Goal: Transaction & Acquisition: Purchase product/service

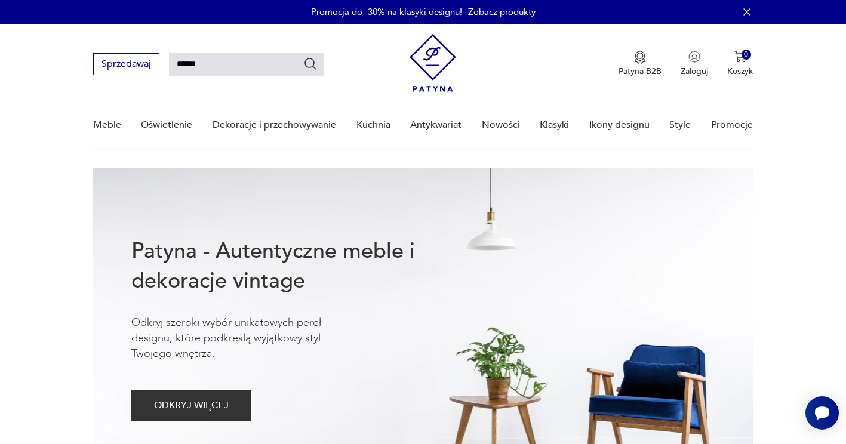
type input "******"
click at [312, 62] on icon "Szukaj" at bounding box center [310, 64] width 14 height 14
type input "******"
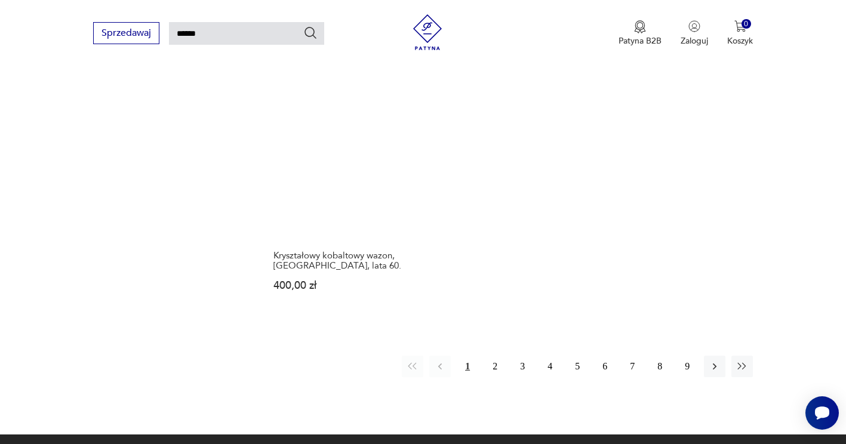
scroll to position [1536, 0]
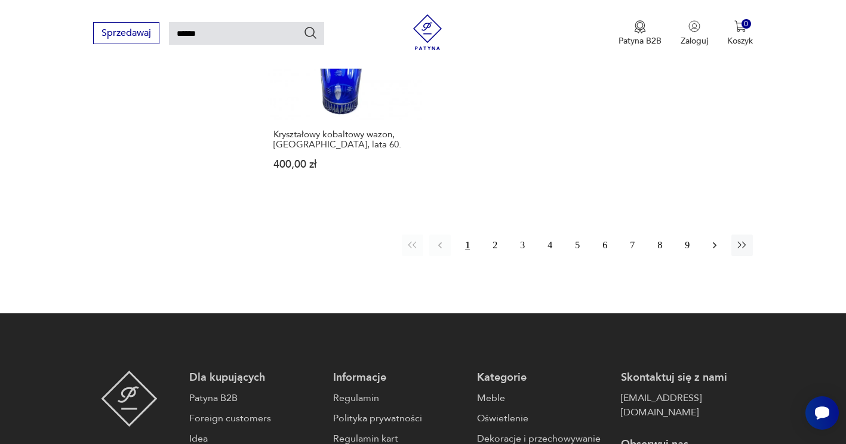
click at [711, 243] on icon "button" at bounding box center [715, 245] width 12 height 12
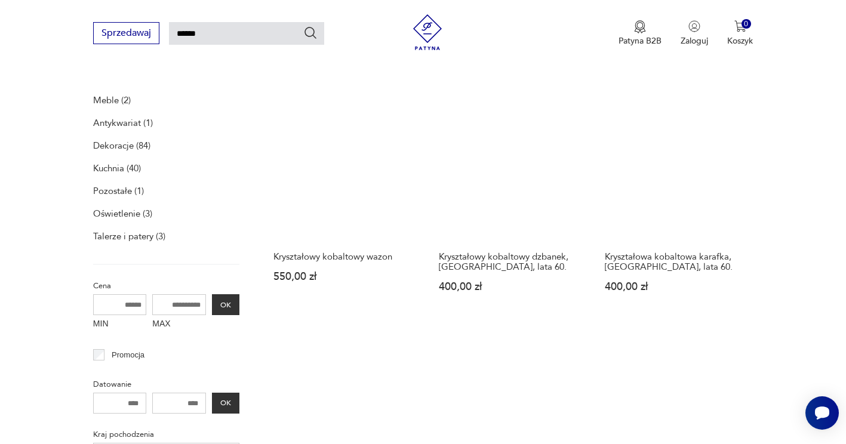
scroll to position [179, 0]
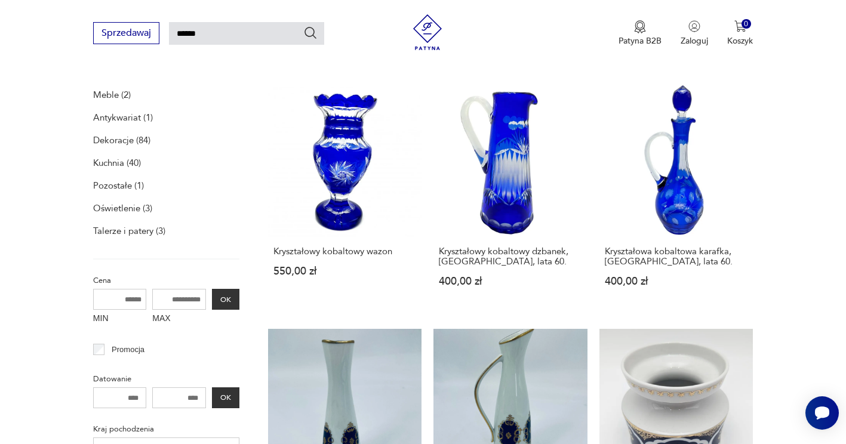
click at [112, 158] on p "Kuchnia (40)" at bounding box center [117, 163] width 48 height 17
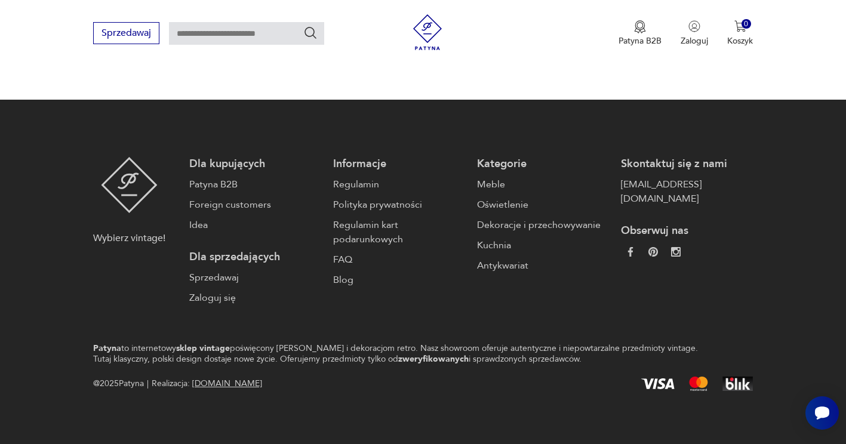
type input "******"
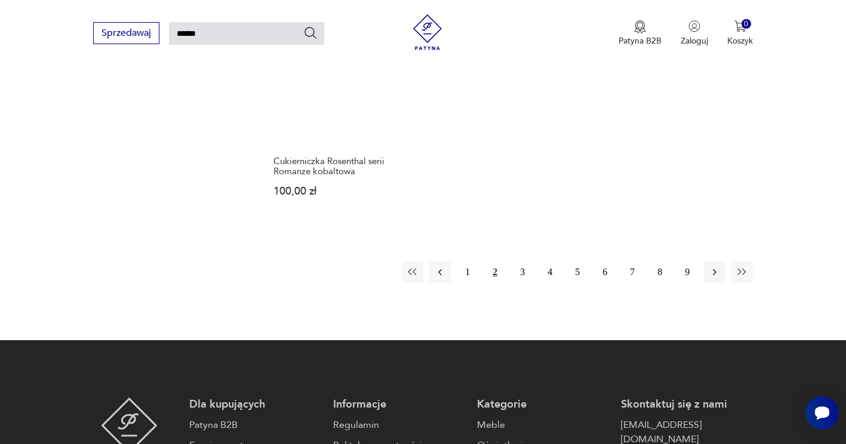
scroll to position [1476, 0]
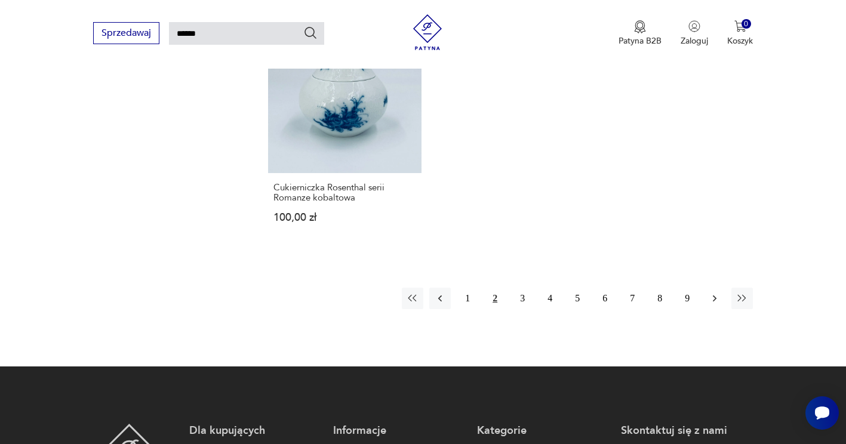
click at [713, 293] on icon "button" at bounding box center [715, 299] width 12 height 12
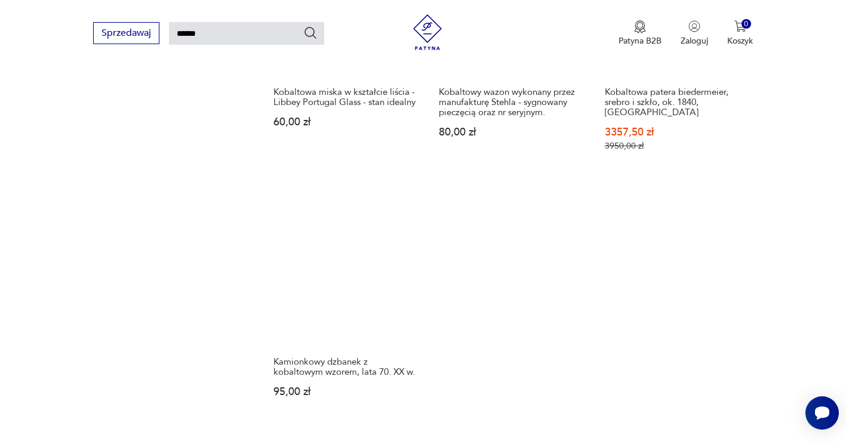
scroll to position [1476, 0]
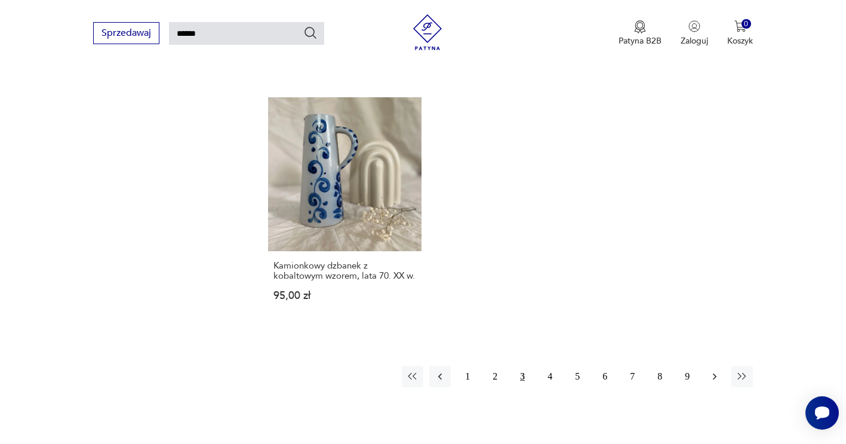
click at [712, 371] on icon "button" at bounding box center [715, 377] width 12 height 12
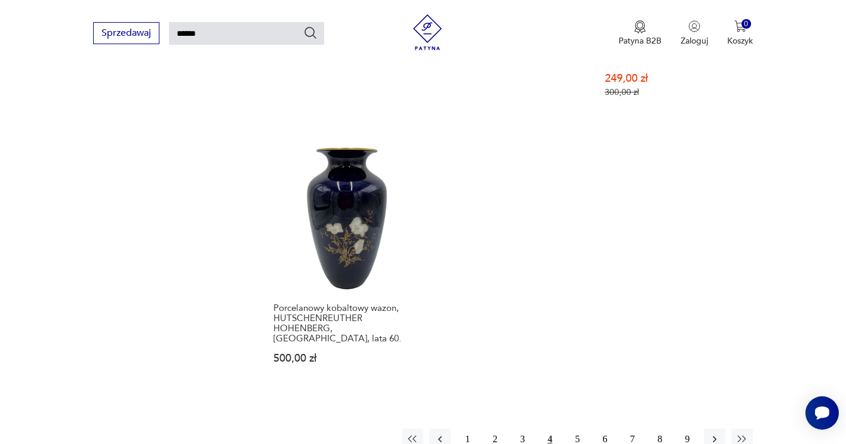
scroll to position [1536, 0]
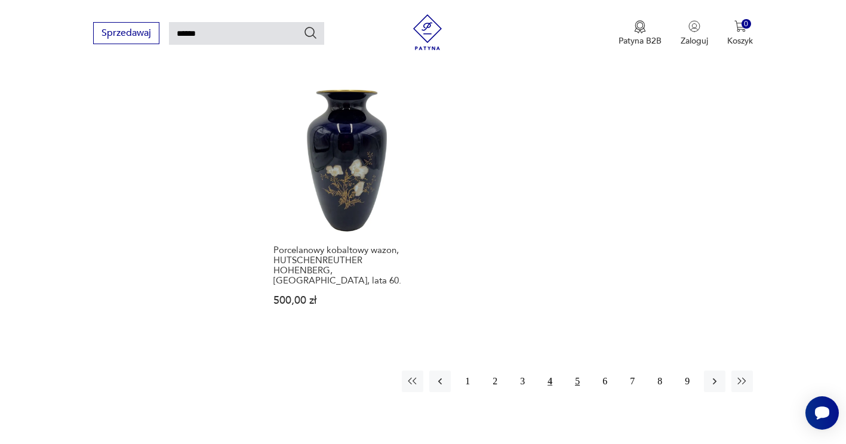
click at [576, 371] on button "5" at bounding box center [578, 382] width 22 height 22
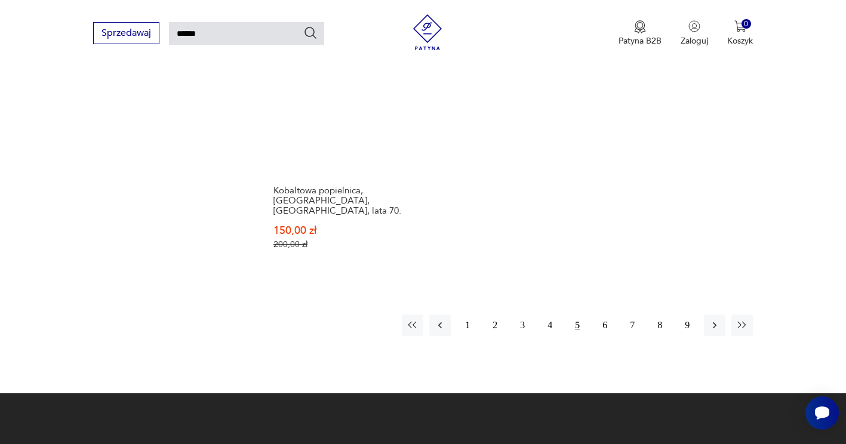
scroll to position [1536, 0]
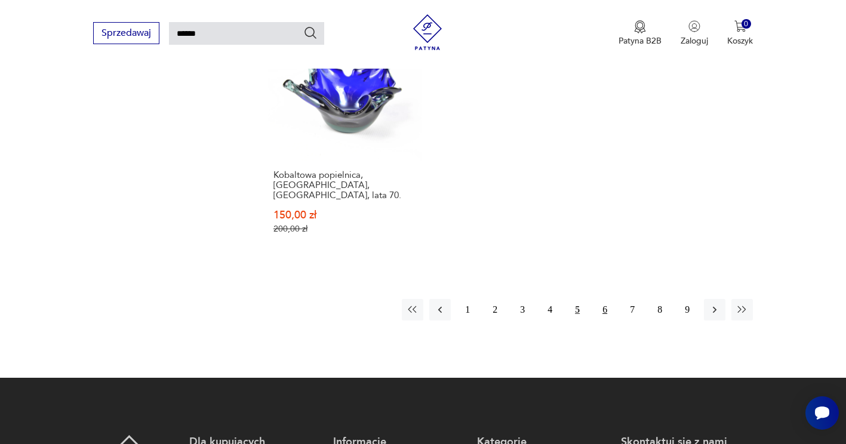
click at [605, 299] on button "6" at bounding box center [605, 310] width 22 height 22
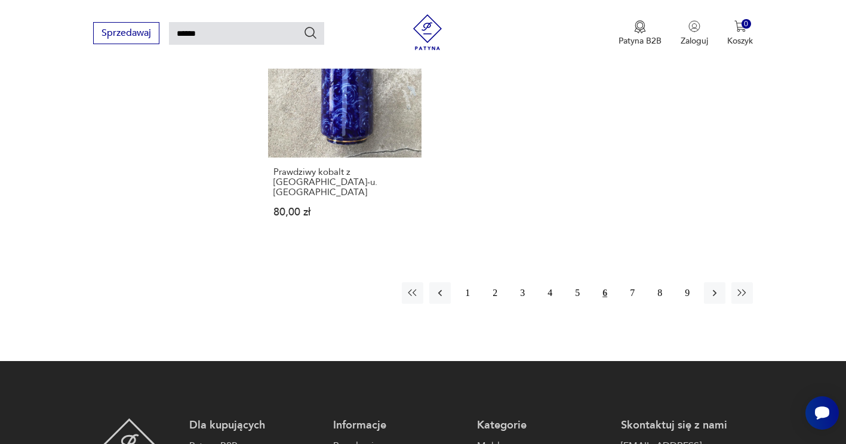
scroll to position [1595, 0]
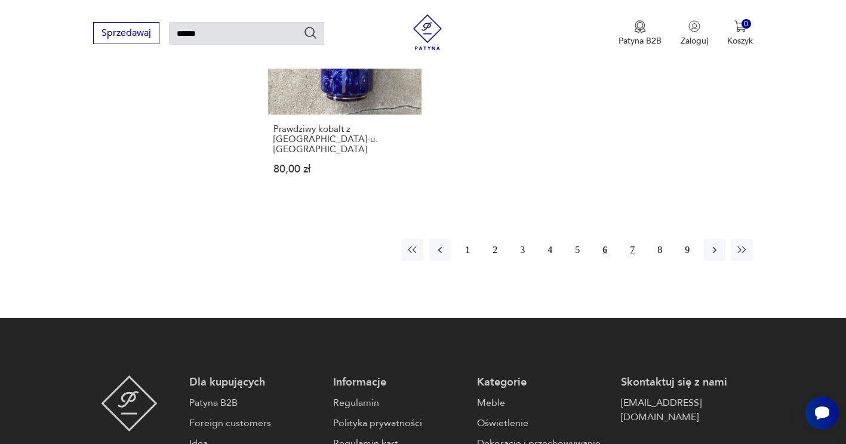
click at [632, 239] on button "7" at bounding box center [633, 250] width 22 height 22
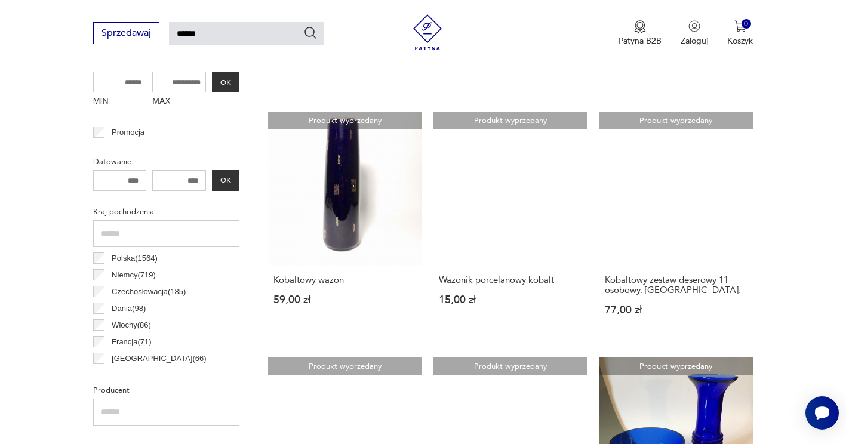
scroll to position [460, 0]
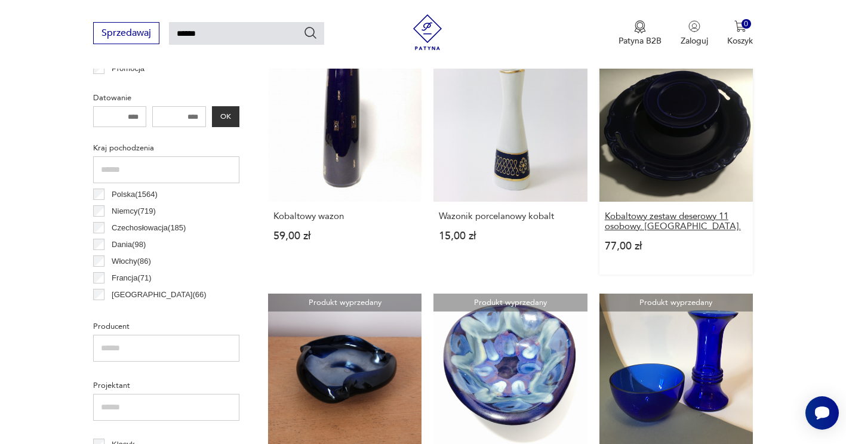
click at [661, 220] on h3 "Kobaltowy zestaw deserowy 11 osobowy. [GEOGRAPHIC_DATA]." at bounding box center [676, 221] width 143 height 20
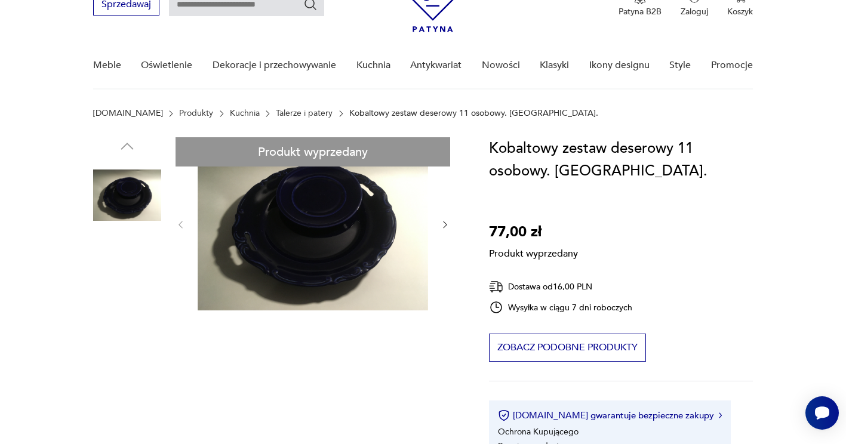
scroll to position [119, 0]
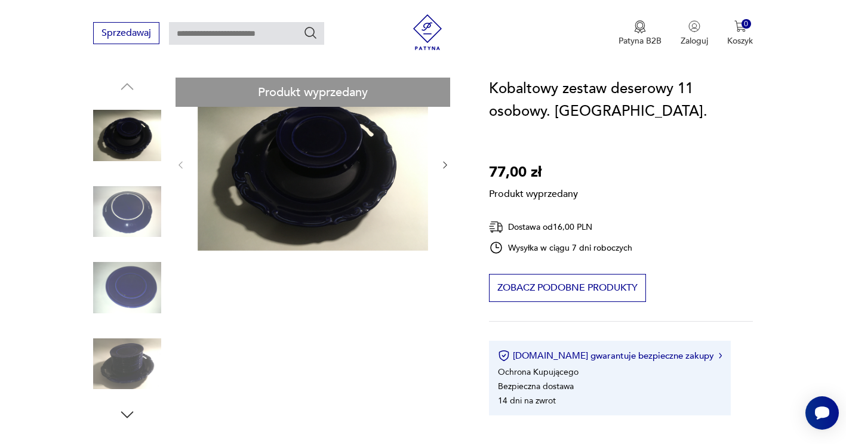
drag, startPoint x: 133, startPoint y: 293, endPoint x: 130, endPoint y: 226, distance: 67.0
type input "******"
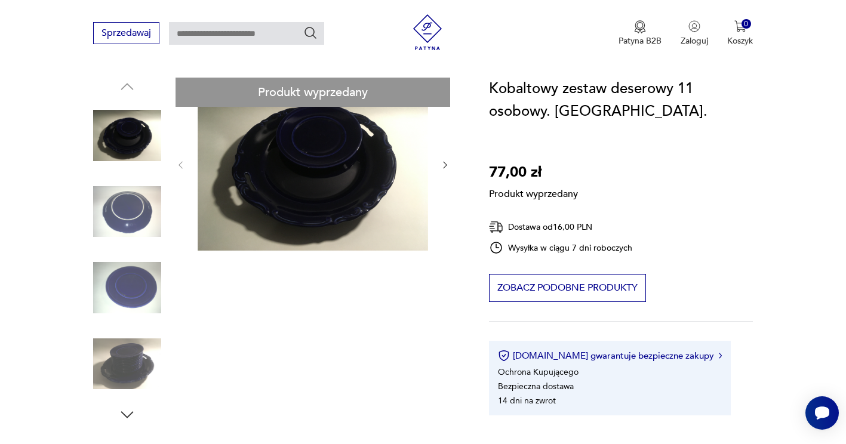
type input "******"
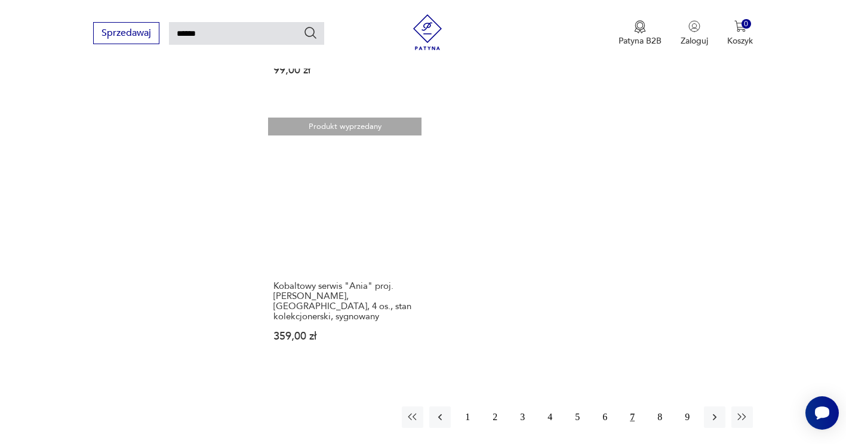
scroll to position [1536, 0]
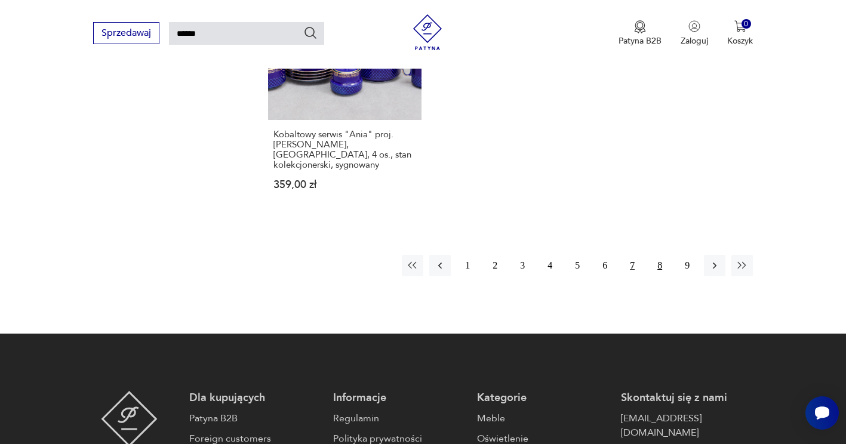
click at [661, 255] on button "8" at bounding box center [660, 266] width 22 height 22
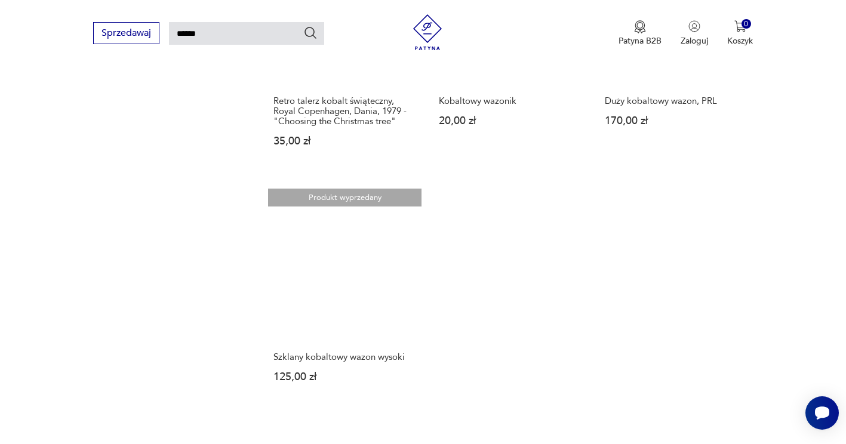
scroll to position [1416, 0]
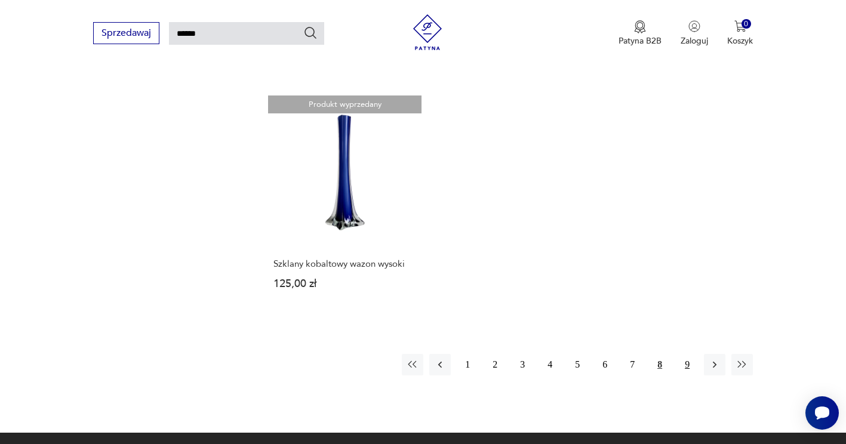
click at [686, 354] on button "9" at bounding box center [688, 365] width 22 height 22
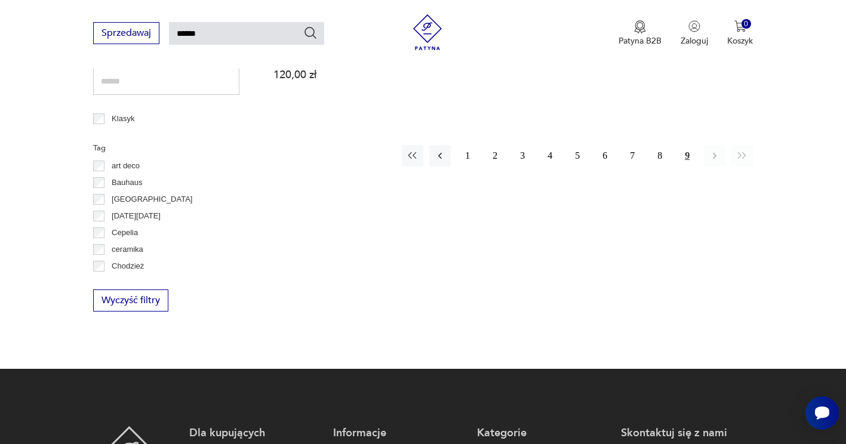
scroll to position [699, 0]
